Goal: Navigation & Orientation: Find specific page/section

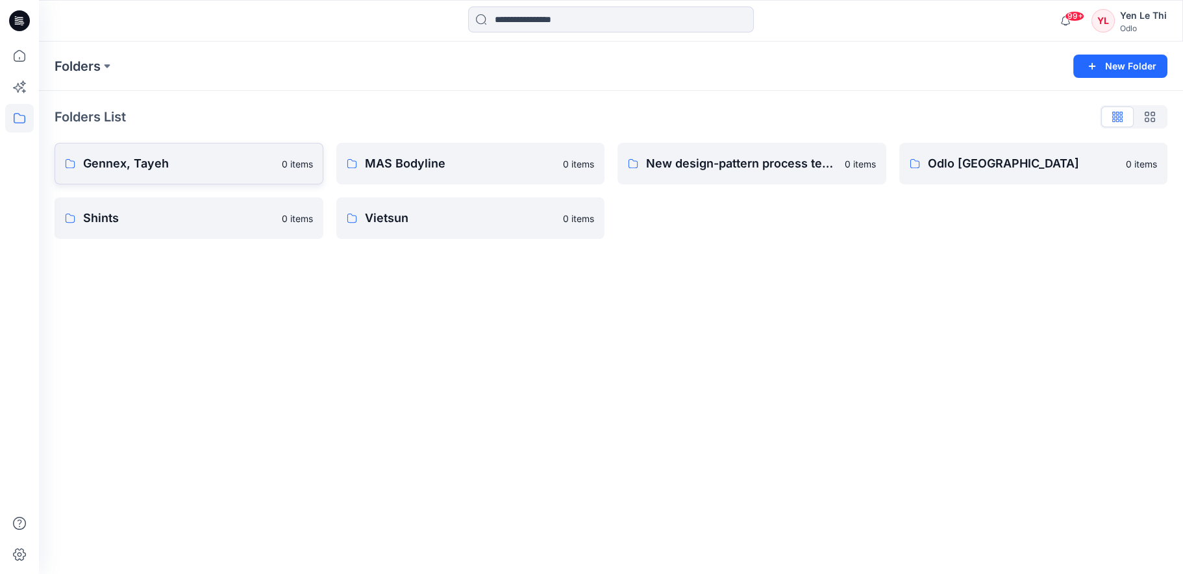
click at [180, 154] on p "Gennex, Tayeh" at bounding box center [178, 163] width 191 height 18
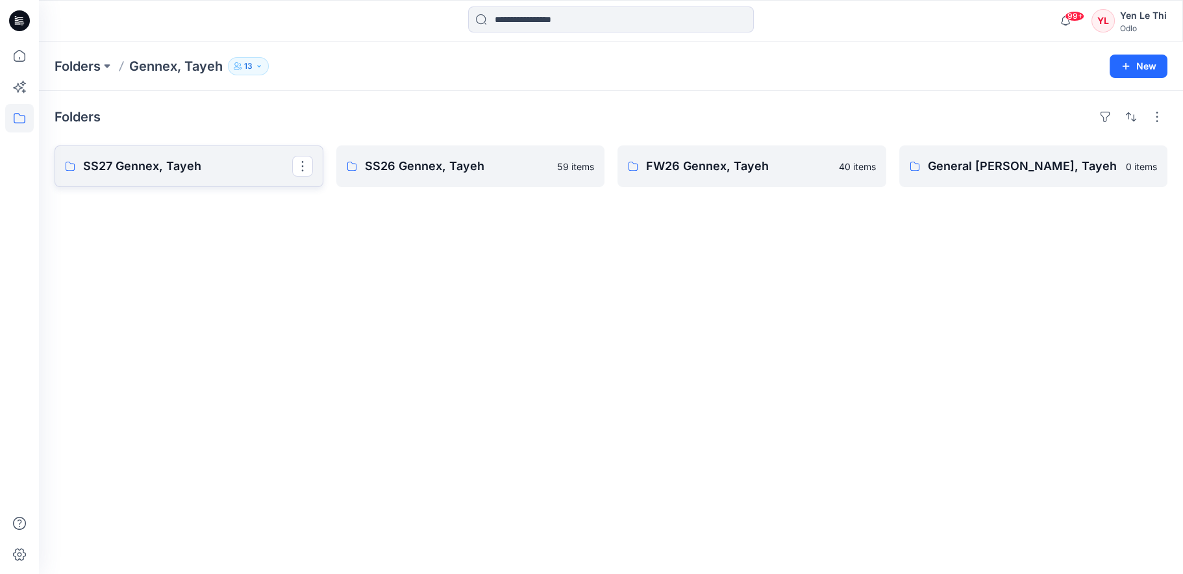
click at [202, 179] on link "SS27 Gennex, Tayeh" at bounding box center [189, 166] width 269 height 42
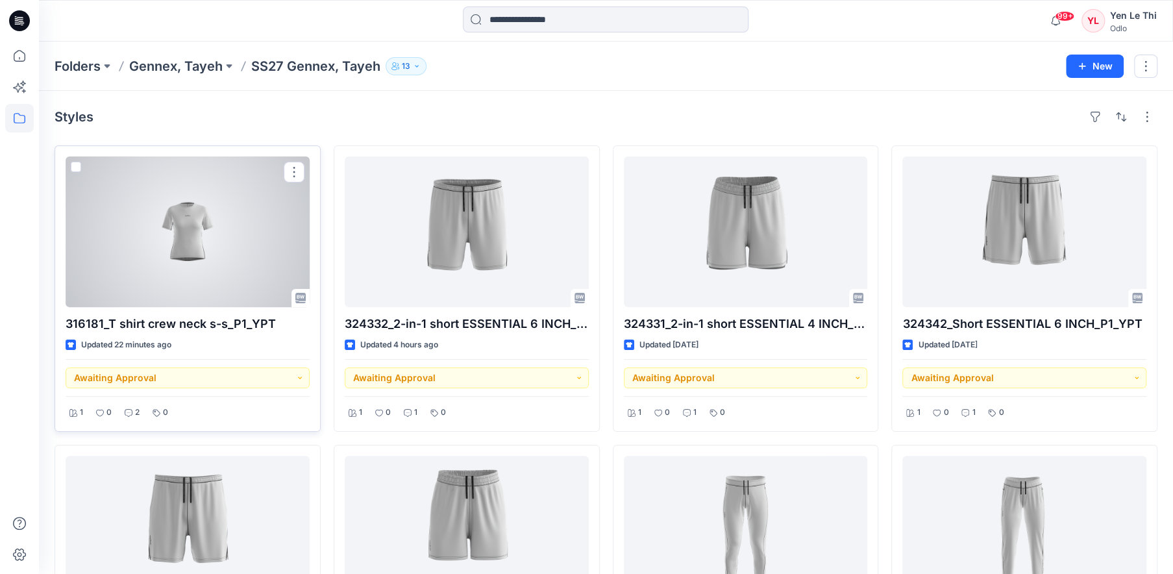
click at [190, 290] on div at bounding box center [188, 231] width 244 height 151
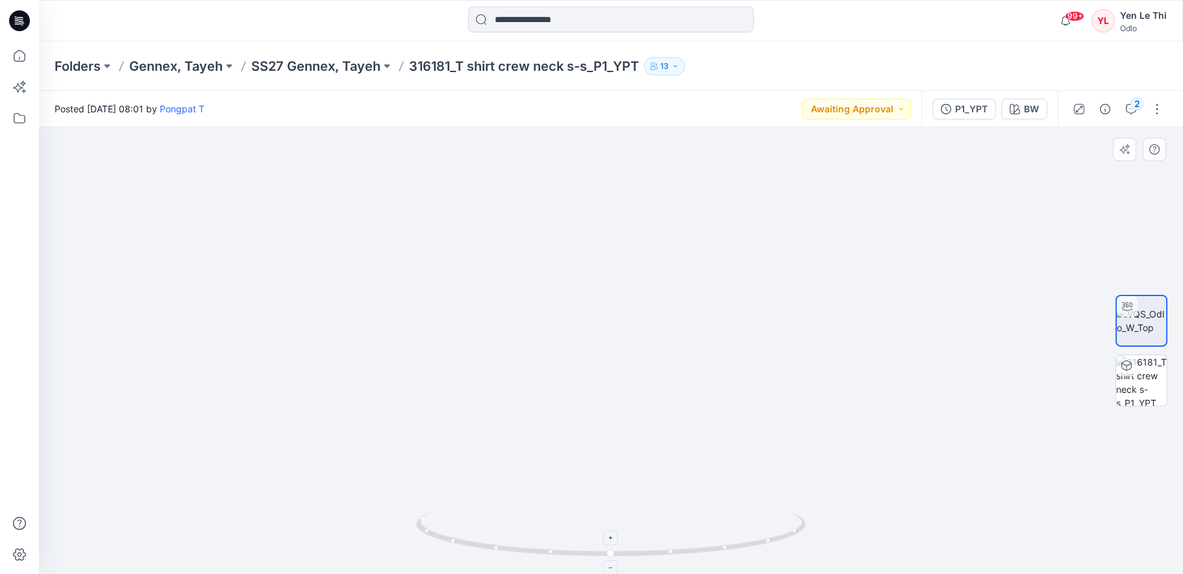
drag, startPoint x: 626, startPoint y: 194, endPoint x: 668, endPoint y: 515, distance: 324.1
click at [668, 515] on div at bounding box center [611, 350] width 1144 height 447
drag, startPoint x: 921, startPoint y: 270, endPoint x: 623, endPoint y: 459, distance: 352.8
click at [623, 459] on img at bounding box center [687, 350] width 1892 height 447
drag, startPoint x: 782, startPoint y: 438, endPoint x: 540, endPoint y: 460, distance: 243.1
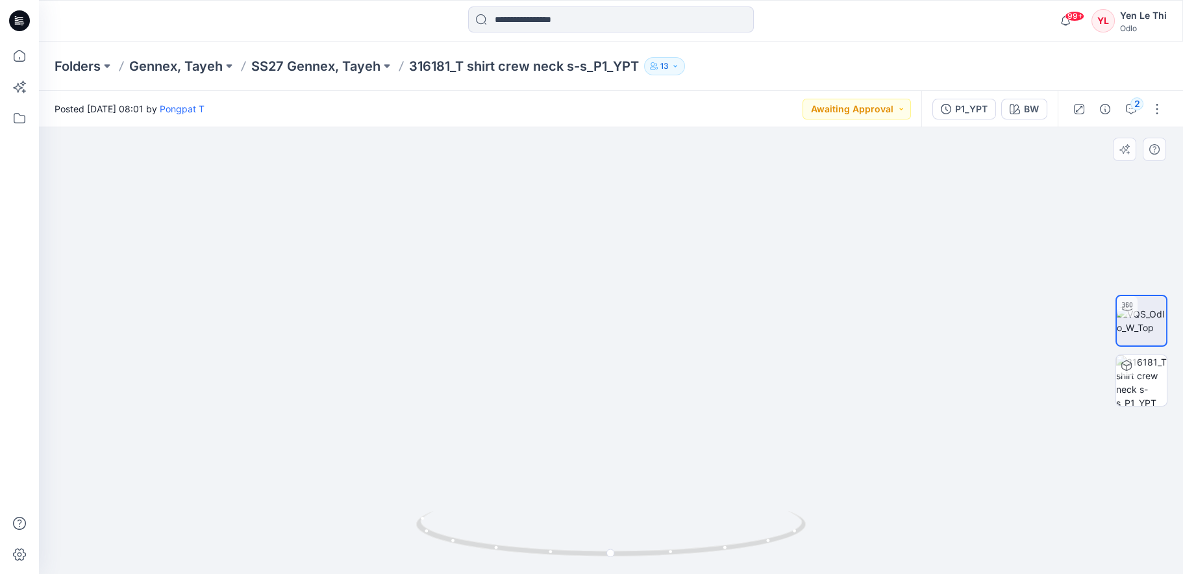
click at [540, 460] on img at bounding box center [522, 350] width 2659 height 447
drag, startPoint x: 660, startPoint y: 473, endPoint x: 843, endPoint y: 439, distance: 186.8
click at [843, 439] on img at bounding box center [705, 327] width 2659 height 493
drag, startPoint x: 647, startPoint y: 483, endPoint x: 611, endPoint y: 385, distance: 104.3
click at [611, 385] on div at bounding box center [611, 350] width 1144 height 447
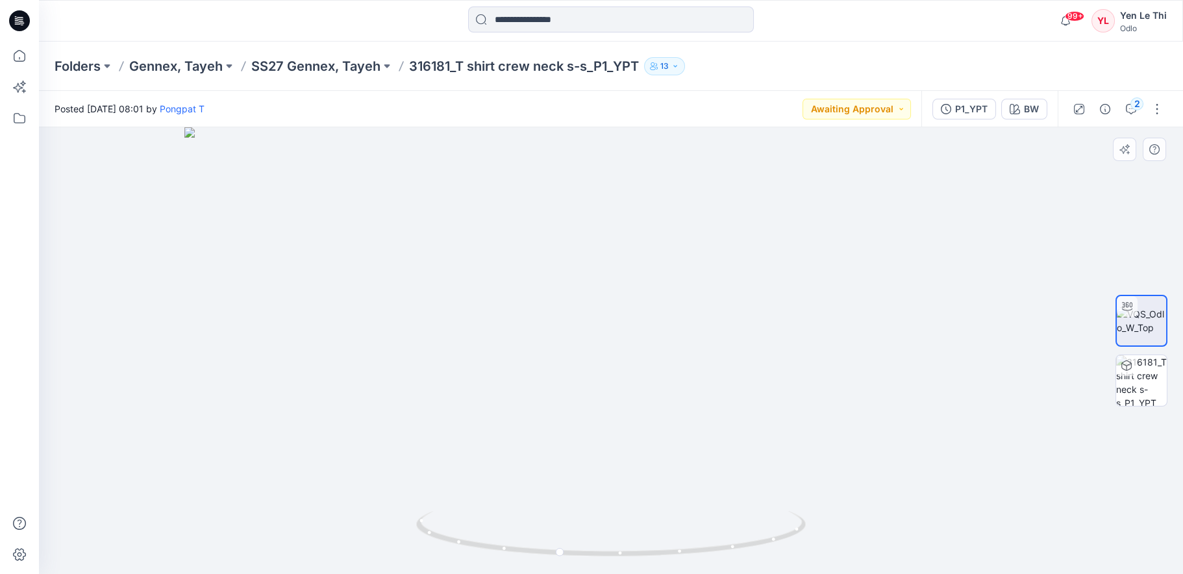
drag, startPoint x: 675, startPoint y: 430, endPoint x: 517, endPoint y: 439, distance: 158.6
click at [509, 443] on img at bounding box center [610, 350] width 853 height 447
drag, startPoint x: 667, startPoint y: 491, endPoint x: 183, endPoint y: 480, distance: 484.4
click at [183, 480] on div at bounding box center [611, 350] width 1144 height 447
drag, startPoint x: 702, startPoint y: 226, endPoint x: 514, endPoint y: 261, distance: 191.5
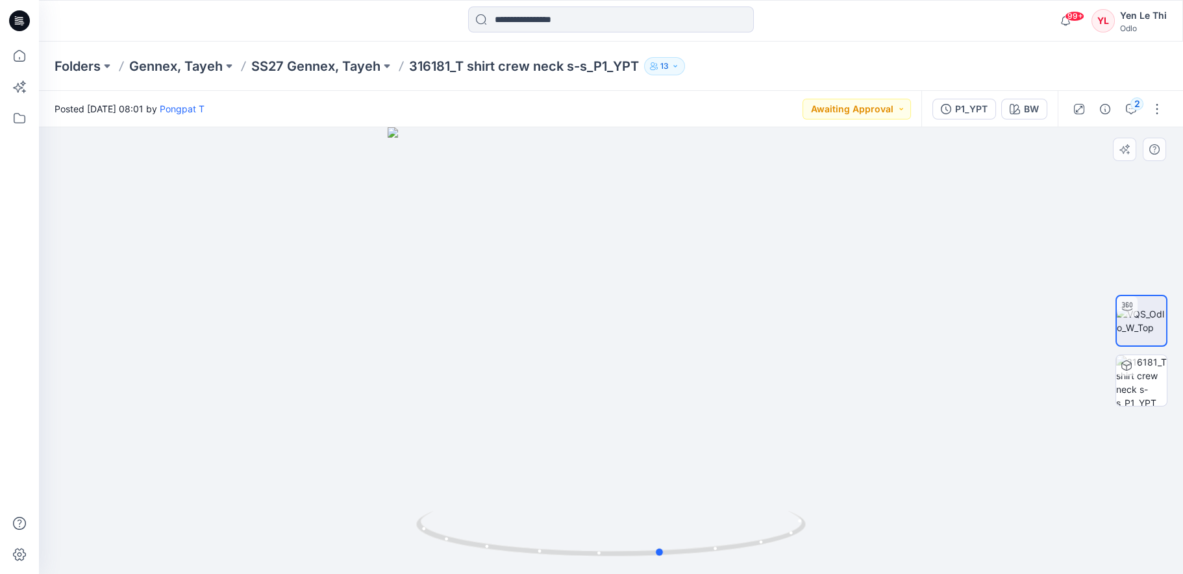
click at [514, 261] on div at bounding box center [611, 350] width 1144 height 447
drag, startPoint x: 529, startPoint y: 413, endPoint x: 600, endPoint y: 325, distance: 113.5
click at [633, 414] on img at bounding box center [610, 350] width 491 height 447
drag, startPoint x: 571, startPoint y: 269, endPoint x: 688, endPoint y: 277, distance: 117.1
click at [675, 277] on img at bounding box center [610, 350] width 491 height 447
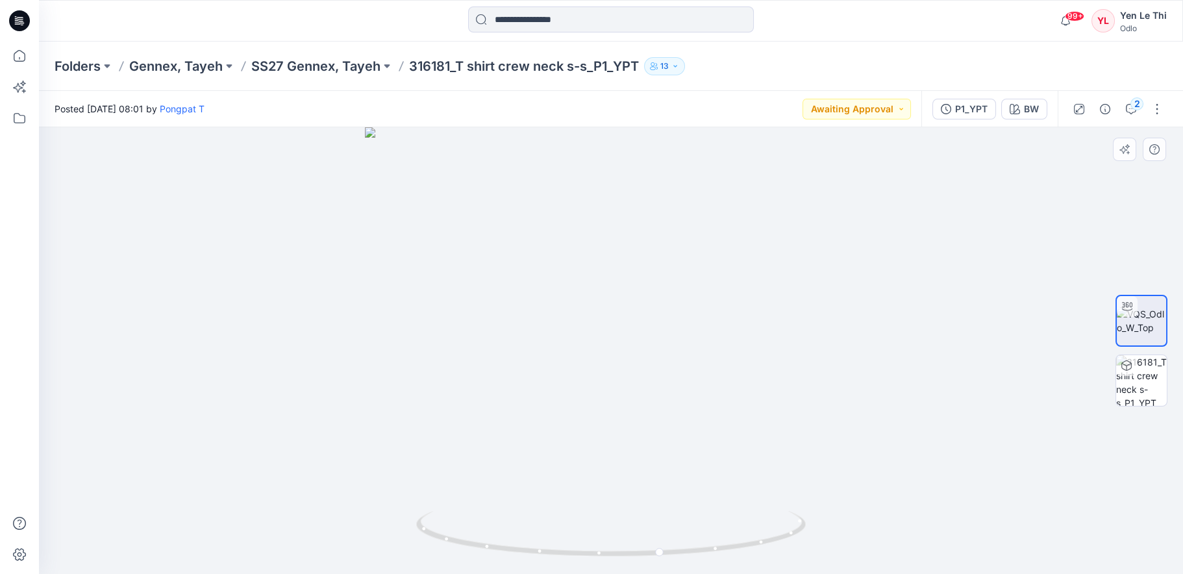
drag, startPoint x: 601, startPoint y: 497, endPoint x: 452, endPoint y: 500, distance: 149.3
click at [452, 500] on img at bounding box center [610, 350] width 491 height 447
click at [491, 547] on icon at bounding box center [612, 535] width 393 height 49
click at [617, 347] on img at bounding box center [610, 350] width 491 height 447
drag, startPoint x: 667, startPoint y: 401, endPoint x: 447, endPoint y: 406, distance: 220.1
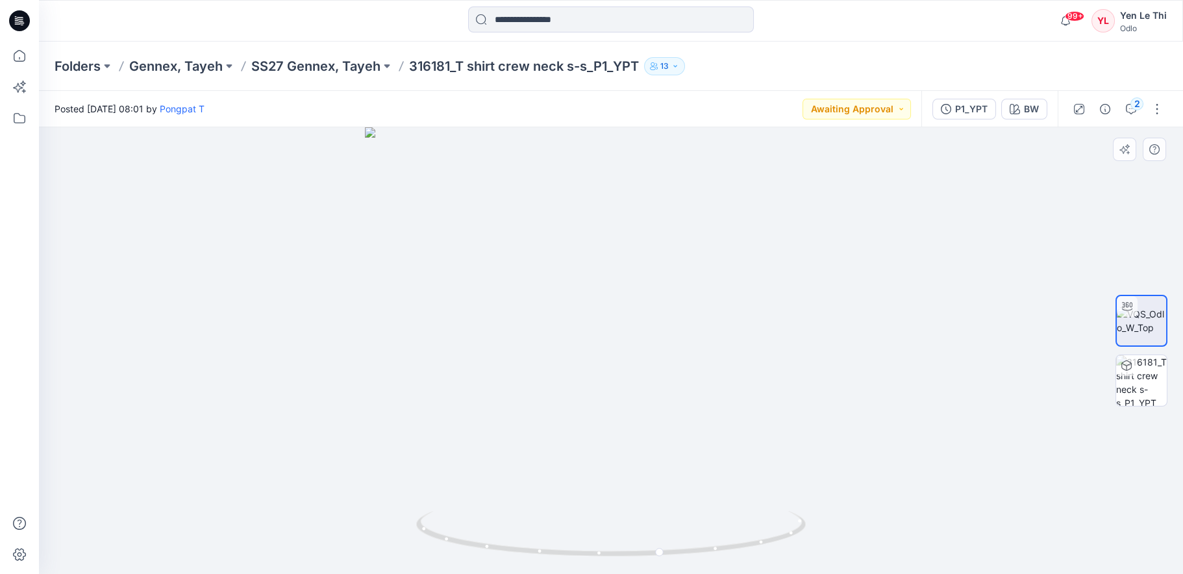
click at [447, 406] on img at bounding box center [610, 350] width 491 height 447
drag, startPoint x: 646, startPoint y: 398, endPoint x: 749, endPoint y: 389, distance: 103.6
click at [749, 389] on img at bounding box center [610, 350] width 491 height 447
drag, startPoint x: 450, startPoint y: 541, endPoint x: 626, endPoint y: 548, distance: 176.7
click at [626, 548] on icon at bounding box center [612, 535] width 393 height 49
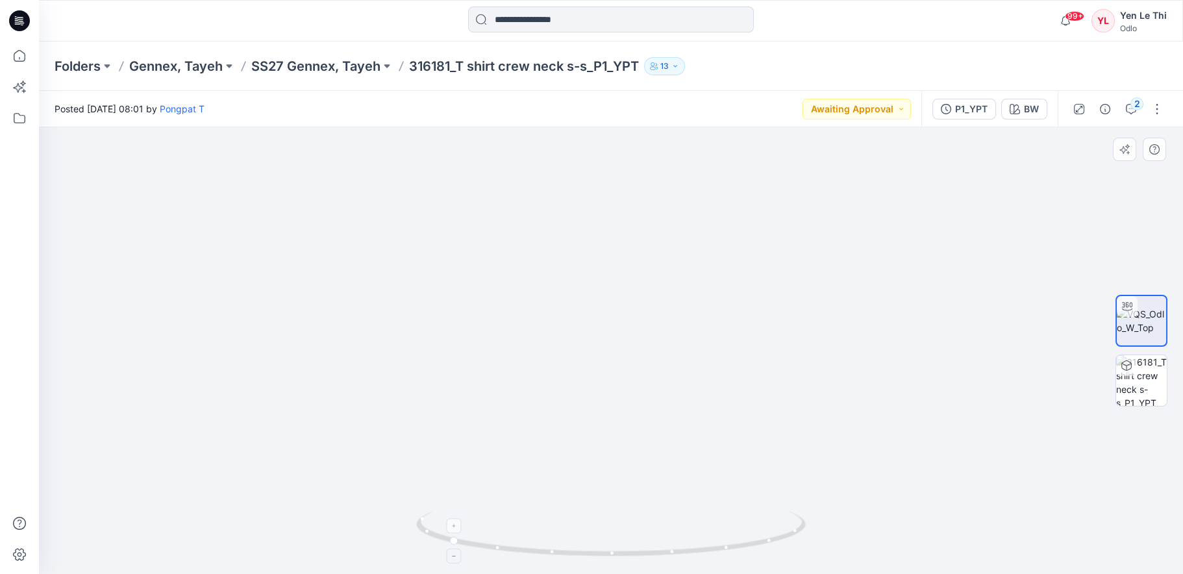
drag, startPoint x: 608, startPoint y: 227, endPoint x: 647, endPoint y: 511, distance: 287.0
click at [647, 511] on div at bounding box center [611, 350] width 1144 height 447
drag, startPoint x: 693, startPoint y: 424, endPoint x: 676, endPoint y: 386, distance: 41.9
click at [677, 387] on img at bounding box center [611, 332] width 673 height 484
drag, startPoint x: 609, startPoint y: 208, endPoint x: 626, endPoint y: 388, distance: 181.3
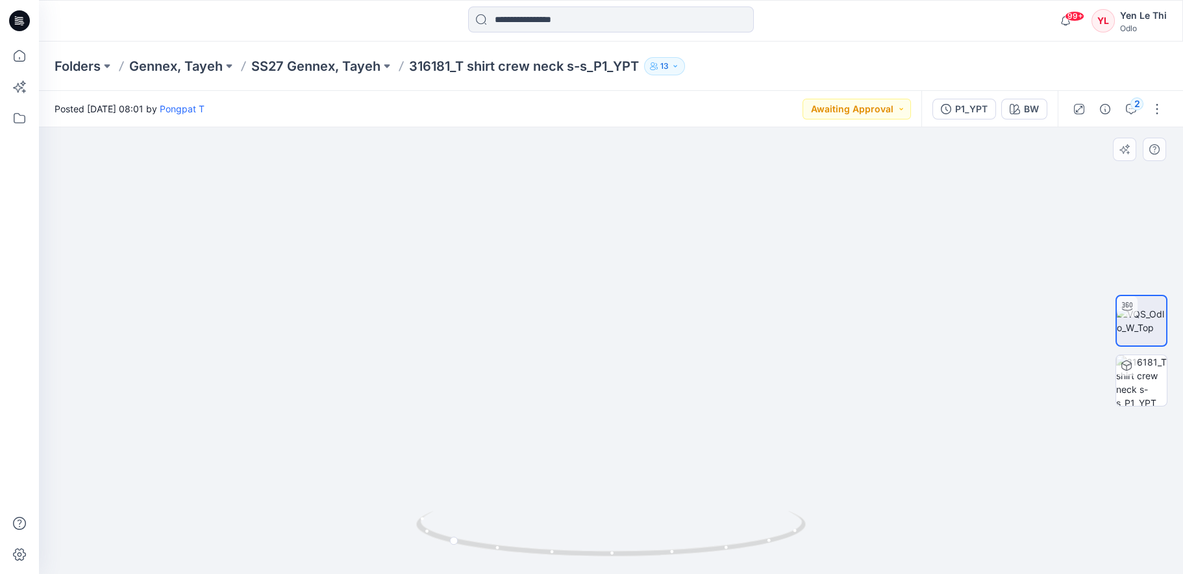
click at [626, 388] on img at bounding box center [627, 304] width 2117 height 540
drag, startPoint x: 649, startPoint y: 480, endPoint x: 545, endPoint y: 389, distance: 138.0
click at [545, 389] on img at bounding box center [611, 300] width 673 height 547
